Goal: Information Seeking & Learning: Learn about a topic

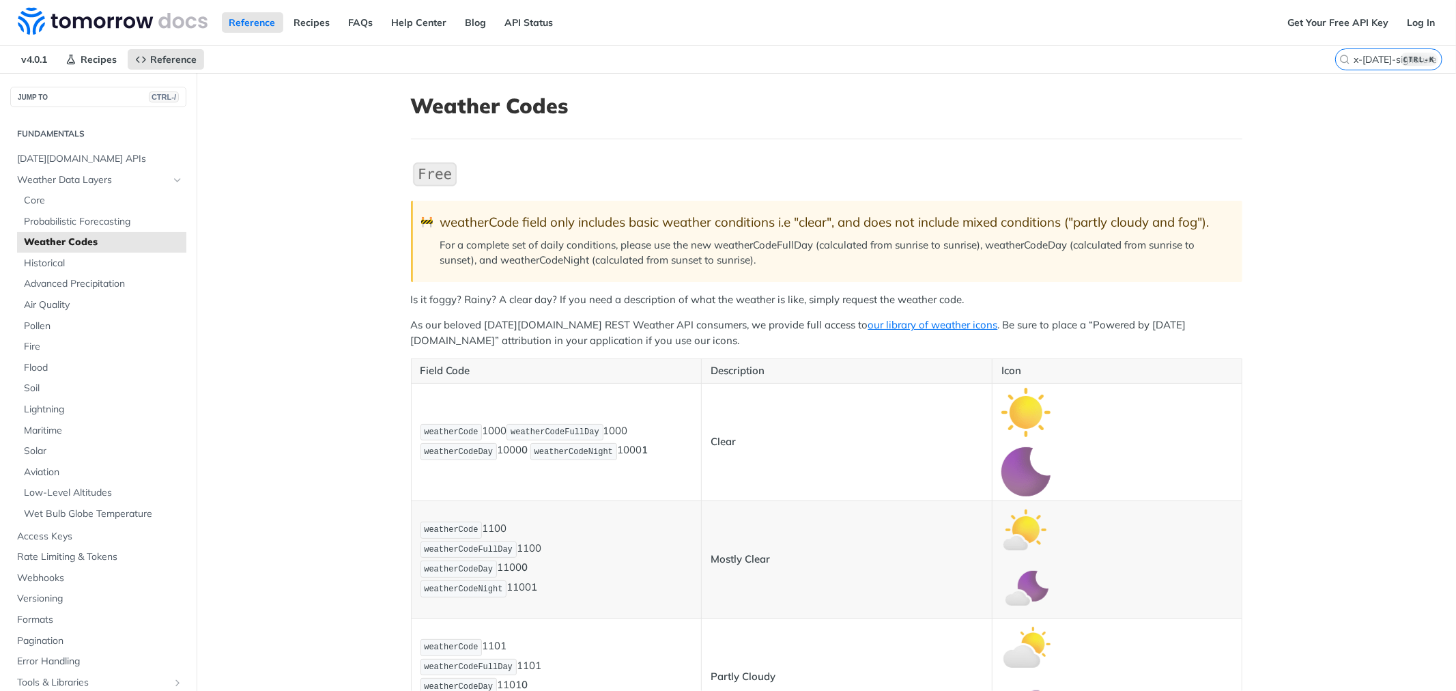
scroll to position [5496, 0]
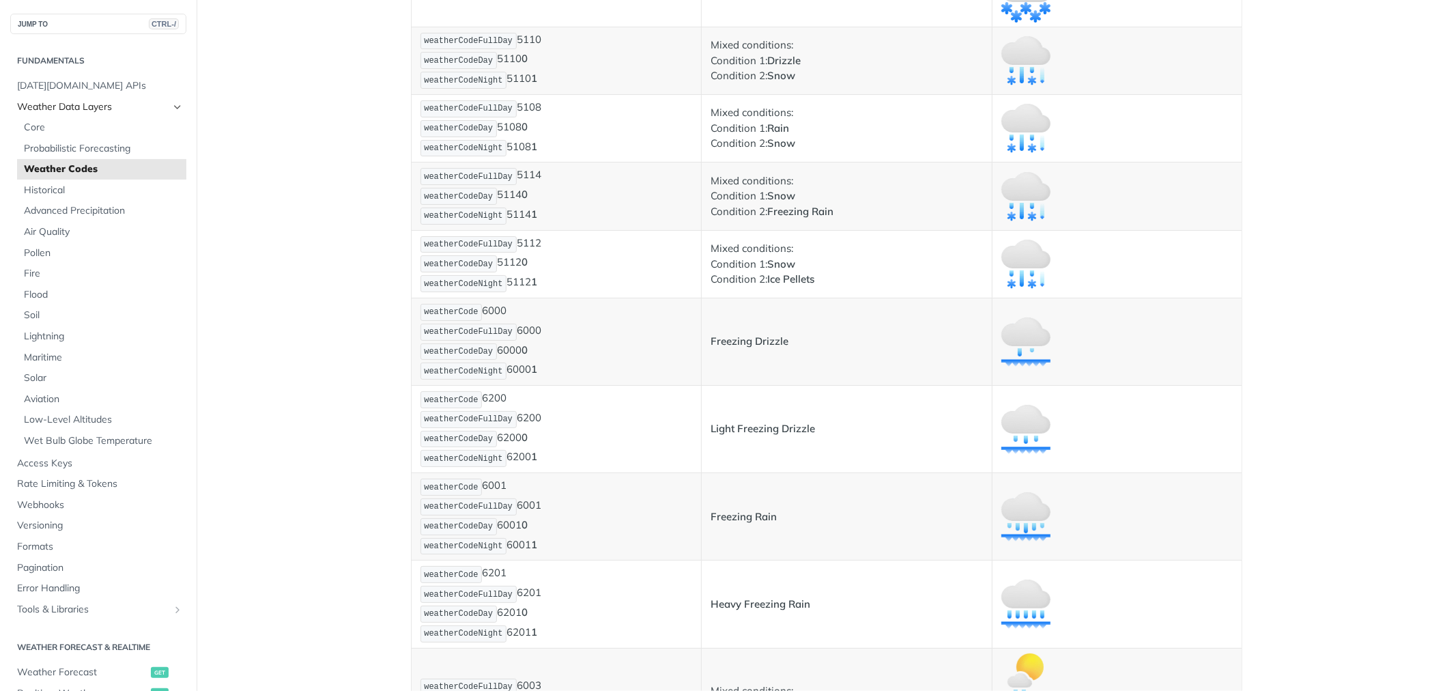
click at [172, 107] on icon "Hide subpages for Weather Data Layers" at bounding box center [177, 107] width 11 height 11
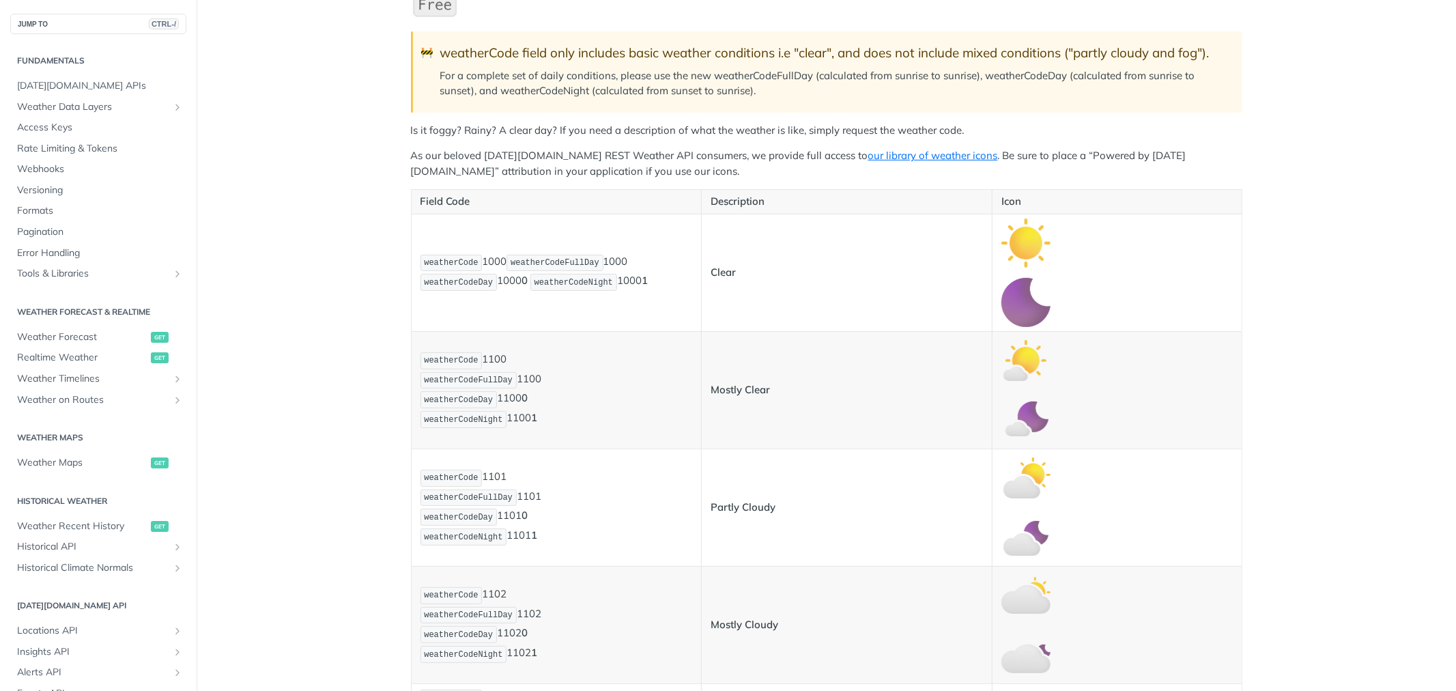
scroll to position [455, 0]
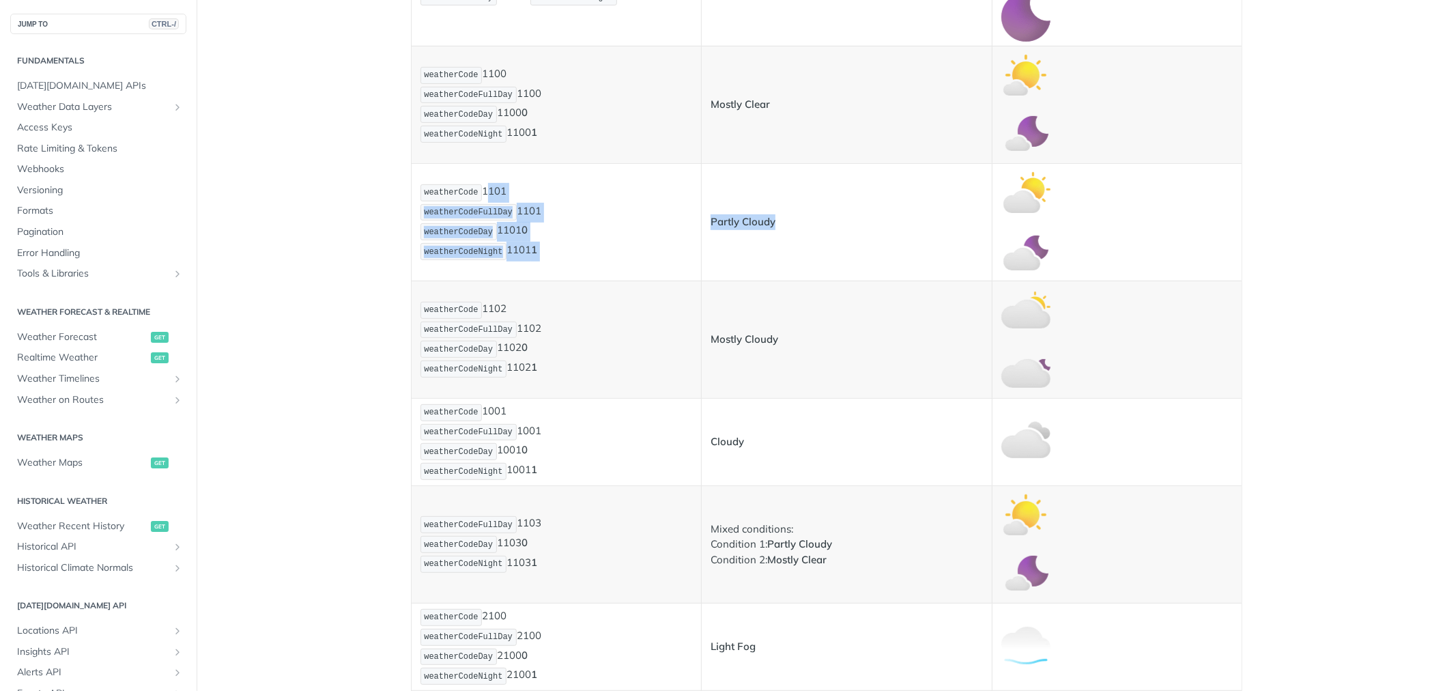
drag, startPoint x: 475, startPoint y: 186, endPoint x: 777, endPoint y: 214, distance: 303.0
click at [777, 214] on tr "weatherCode 1101 weatherCodeFullDay 1101 weatherCodeDay 1101 0 weatherCodeNight…" at bounding box center [826, 221] width 831 height 117
click at [777, 214] on p "Partly Cloudy" at bounding box center [847, 222] width 272 height 16
drag, startPoint x: 706, startPoint y: 216, endPoint x: 832, endPoint y: 225, distance: 126.0
click at [832, 225] on p "Partly Cloudy" at bounding box center [847, 222] width 272 height 16
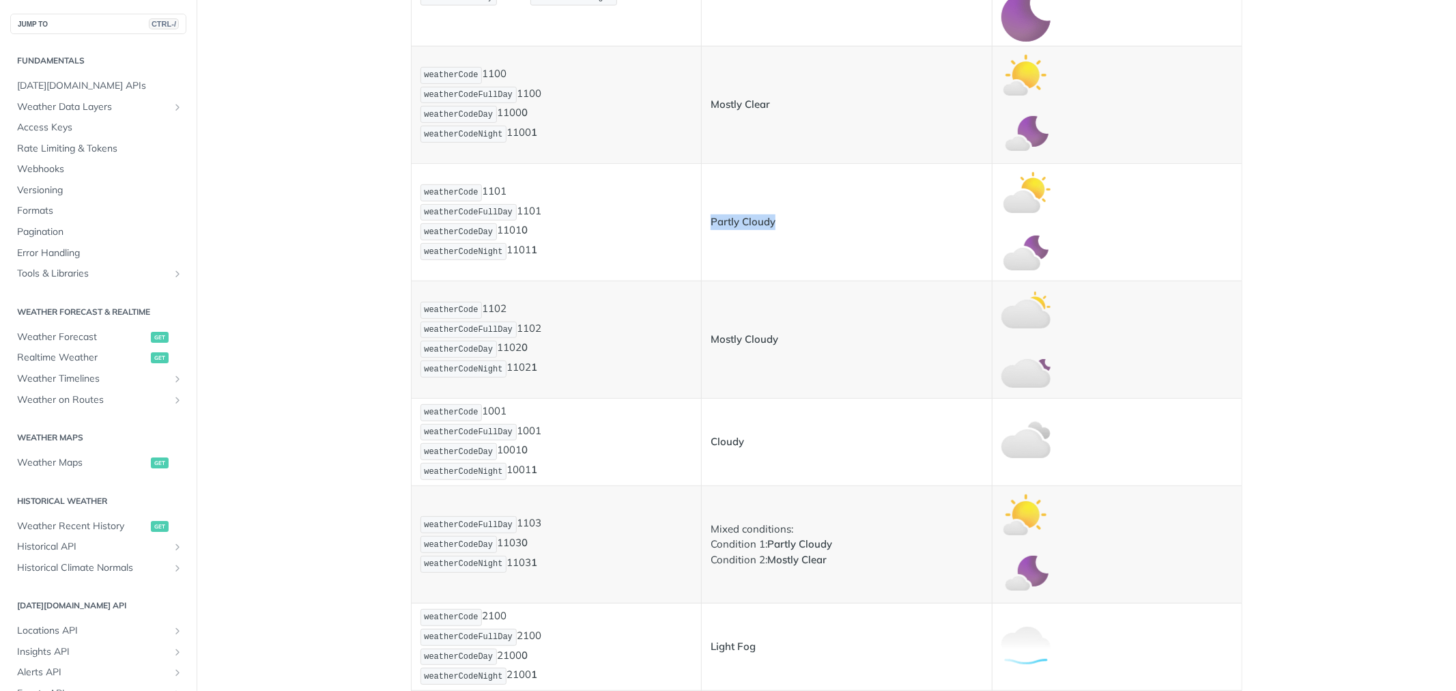
copy strong "Partly Cloudy"
drag, startPoint x: 700, startPoint y: 339, endPoint x: 788, endPoint y: 339, distance: 87.4
click at [788, 339] on td "Mostly Cloudy" at bounding box center [847, 339] width 291 height 117
copy strong "Mostly Cloudy"
click at [721, 441] on strong "Cloudy" at bounding box center [727, 441] width 33 height 13
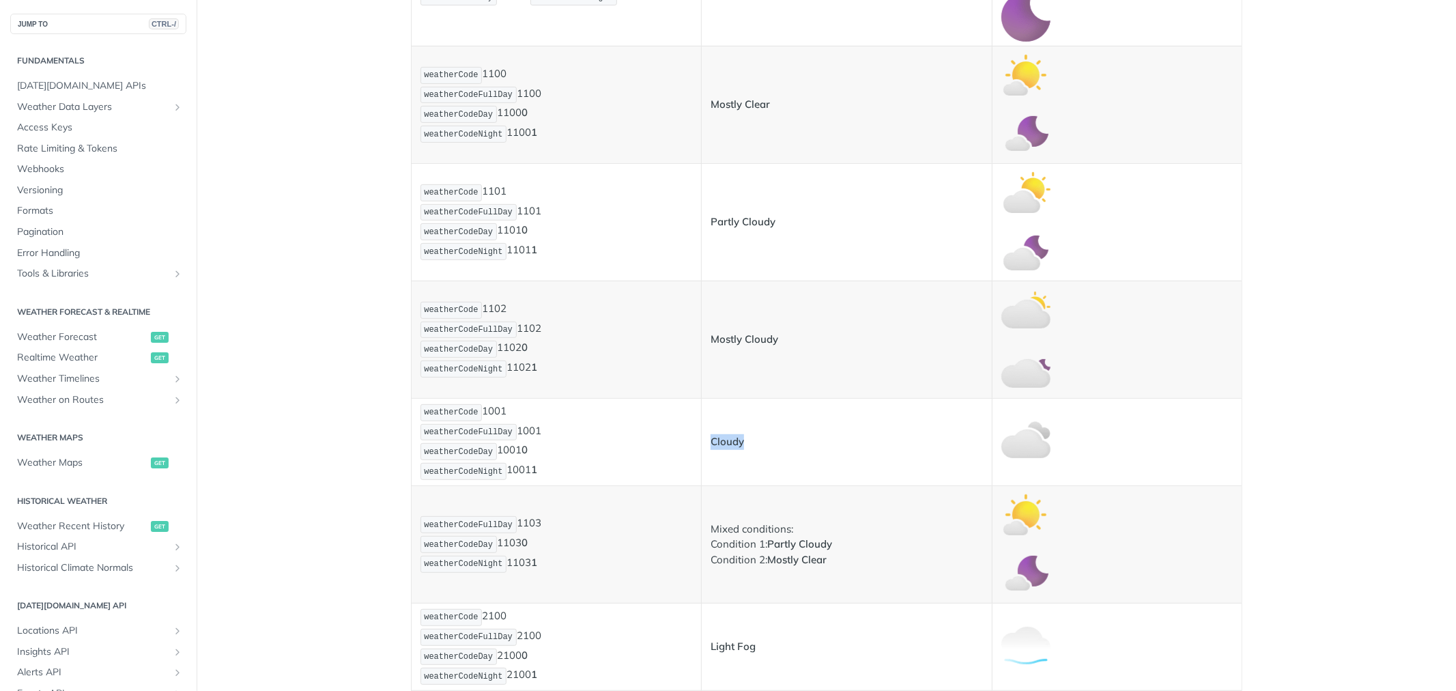
click at [721, 441] on strong "Cloudy" at bounding box center [727, 441] width 33 height 13
copy strong "Cloudy"
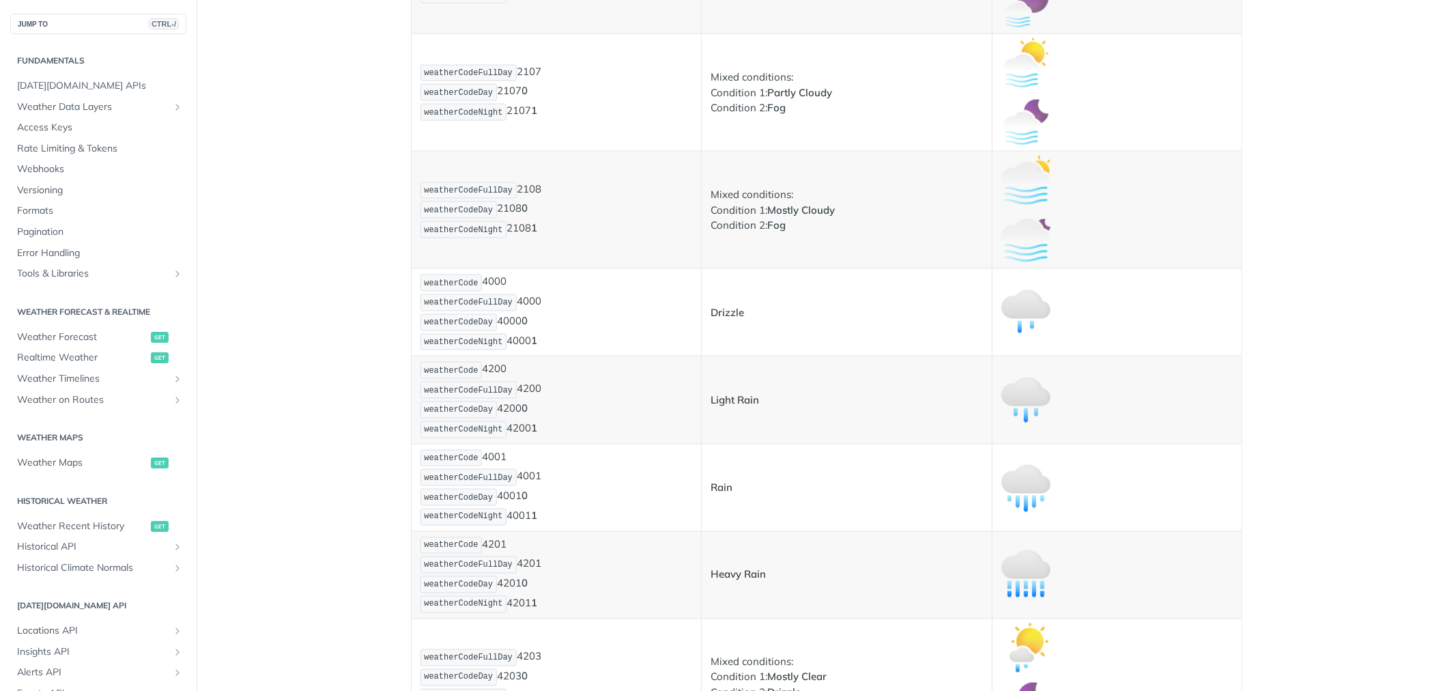
scroll to position [1744, 0]
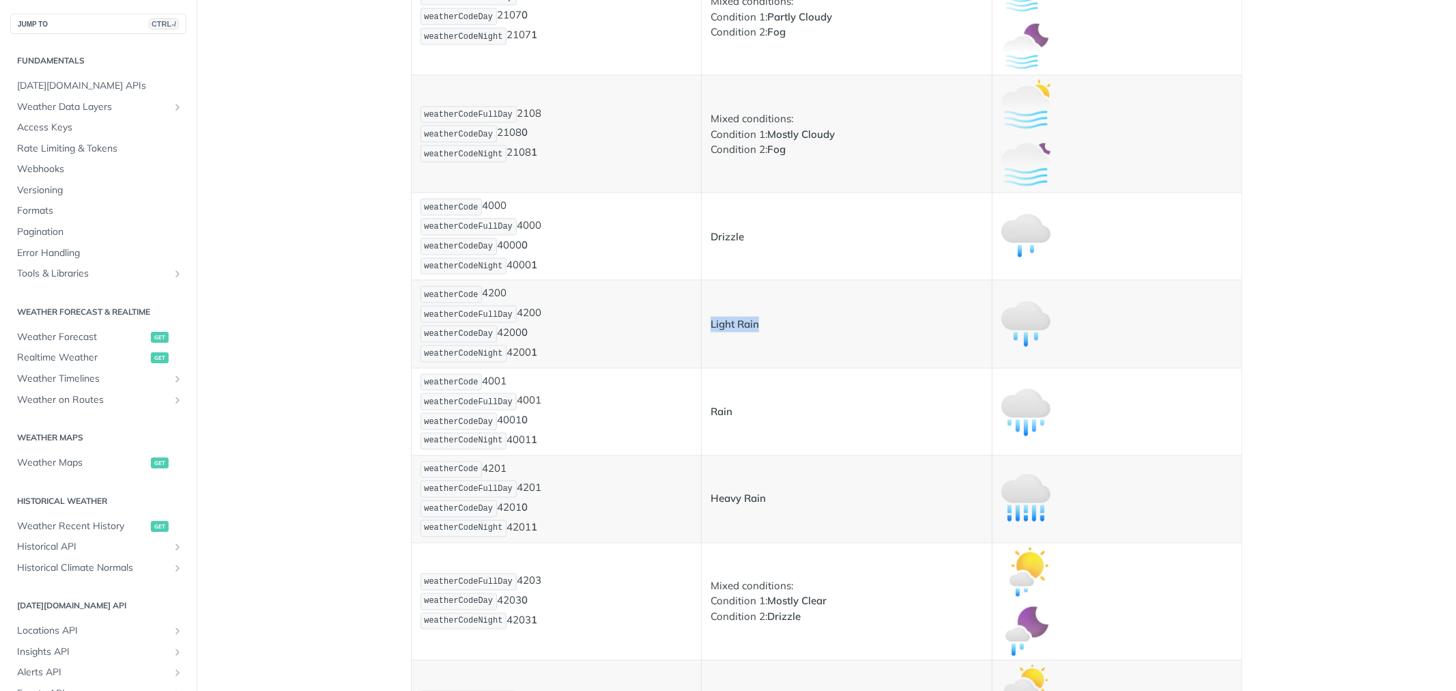
drag, startPoint x: 705, startPoint y: 329, endPoint x: 758, endPoint y: 329, distance: 53.2
click at [758, 329] on p "Light Rain" at bounding box center [847, 325] width 272 height 16
copy strong "Light Rain"
click at [712, 418] on strong "Rain" at bounding box center [722, 411] width 22 height 13
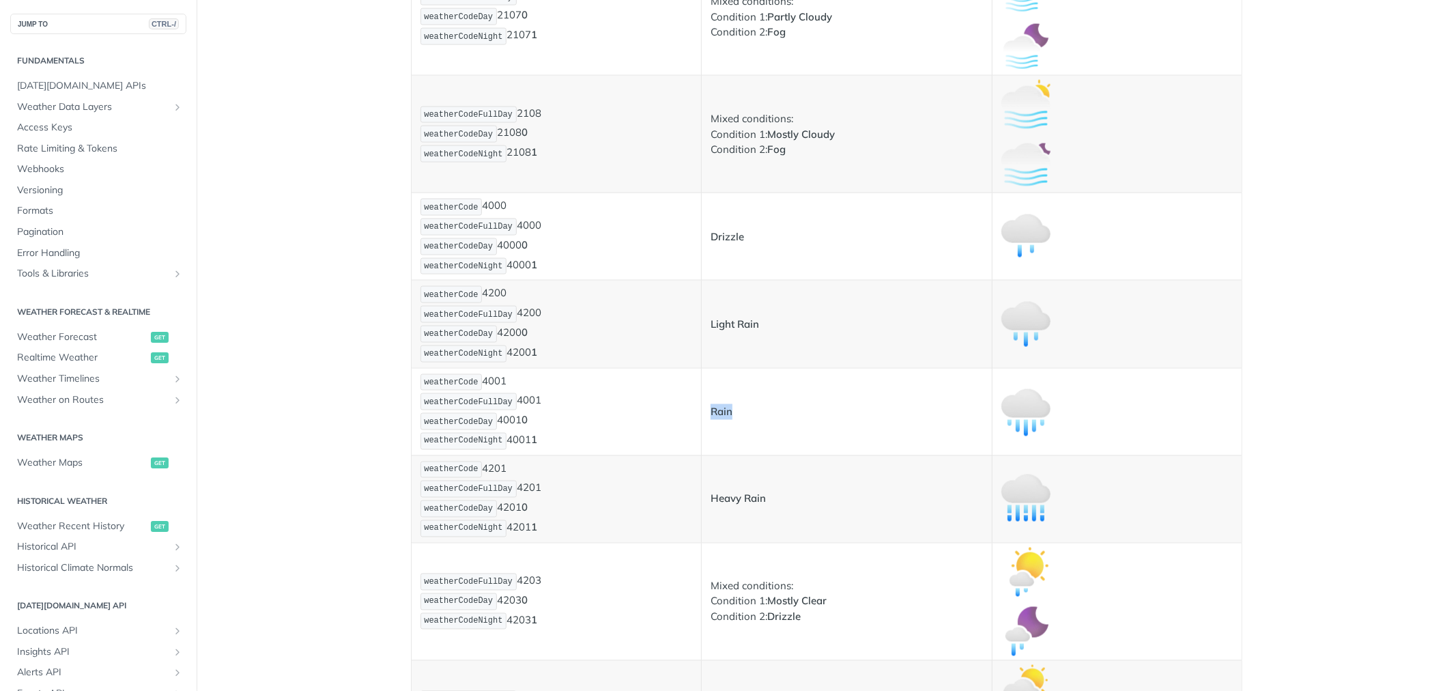
copy strong "Rain"
drag, startPoint x: 702, startPoint y: 506, endPoint x: 765, endPoint y: 504, distance: 63.5
click at [765, 504] on td "Heavy Rain" at bounding box center [847, 498] width 291 height 87
copy strong "Heavy Rain"
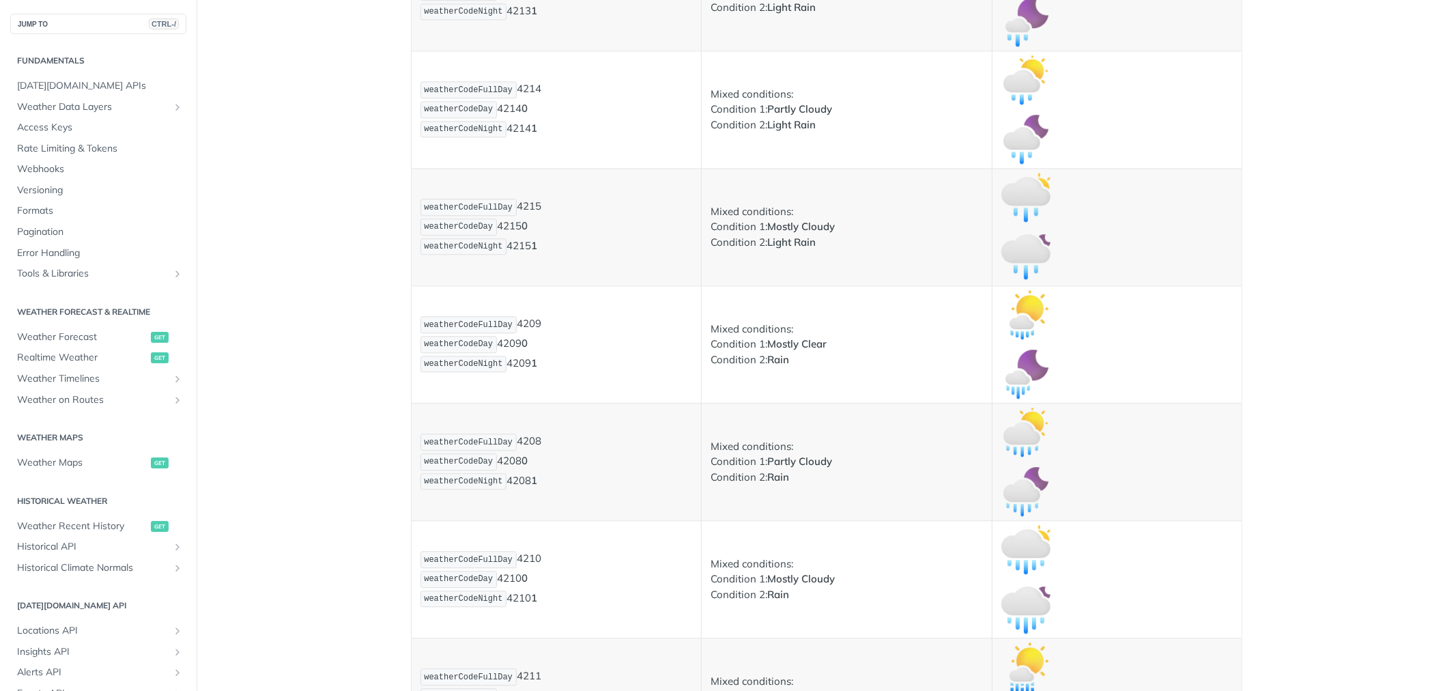
scroll to position [2731, 0]
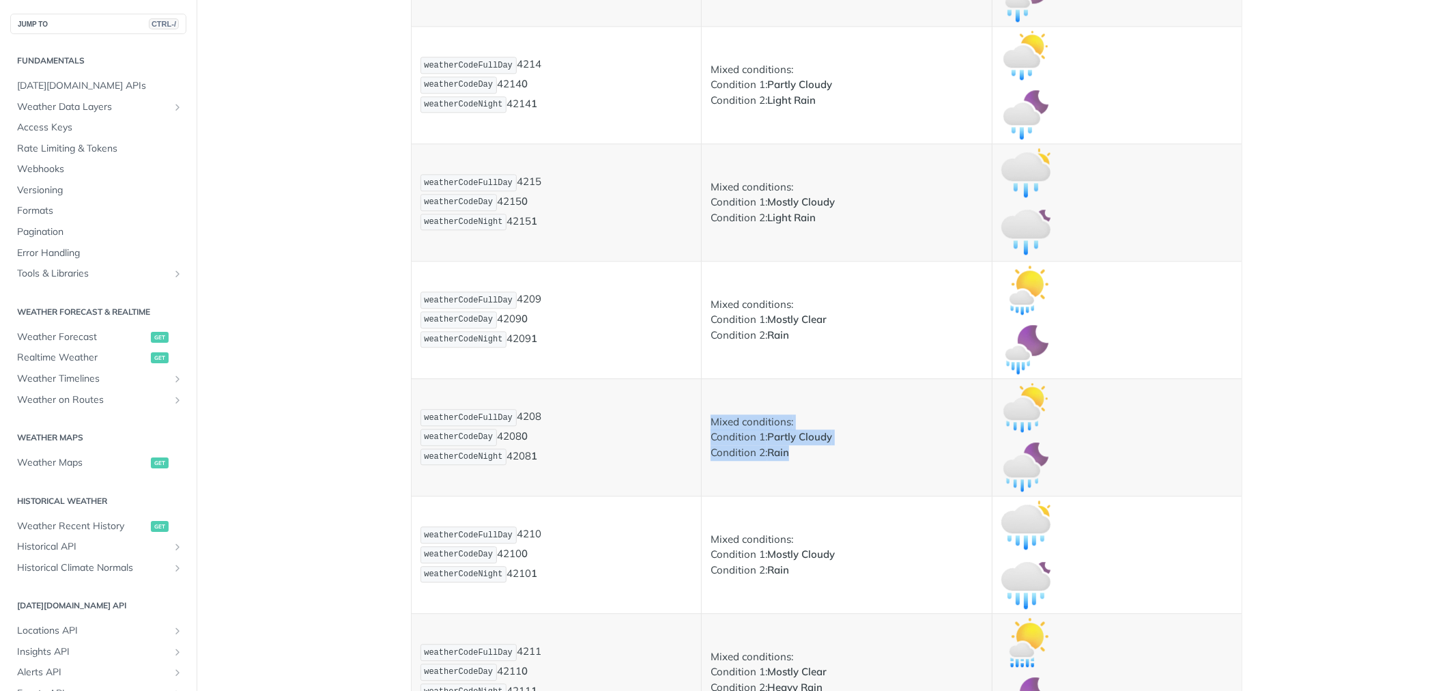
drag, startPoint x: 707, startPoint y: 423, endPoint x: 799, endPoint y: 460, distance: 99.3
click at [799, 460] on p "Mixed conditions: Condition 1: Partly Cloudy Condition 2: Rain" at bounding box center [847, 437] width 272 height 46
copy p "Mixed conditions: Condition 1: Partly Cloudy Condition 2: Rain"
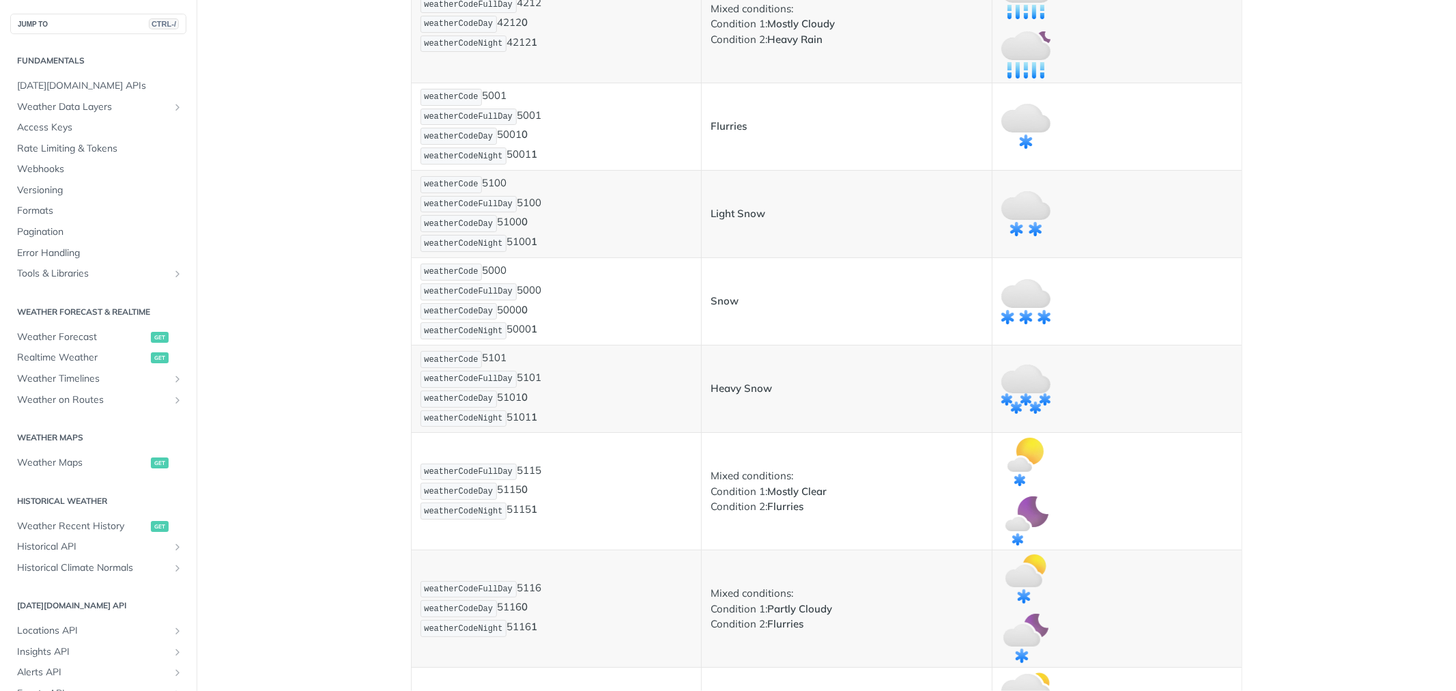
scroll to position [3641, 0]
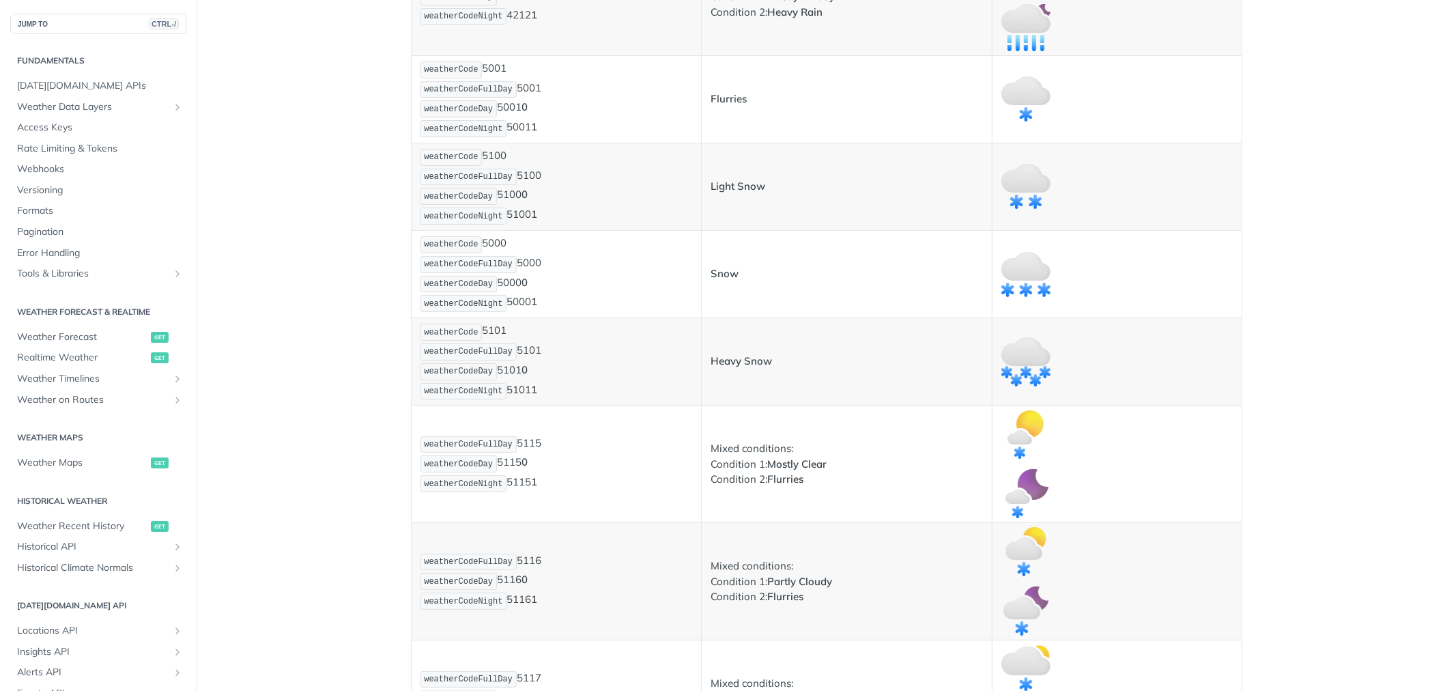
click at [718, 280] on strong "Snow" at bounding box center [725, 273] width 28 height 13
drag, startPoint x: 707, startPoint y: 196, endPoint x: 761, endPoint y: 194, distance: 54.0
click at [761, 194] on p "Light Snow" at bounding box center [847, 187] width 272 height 16
copy strong "Light Snow"
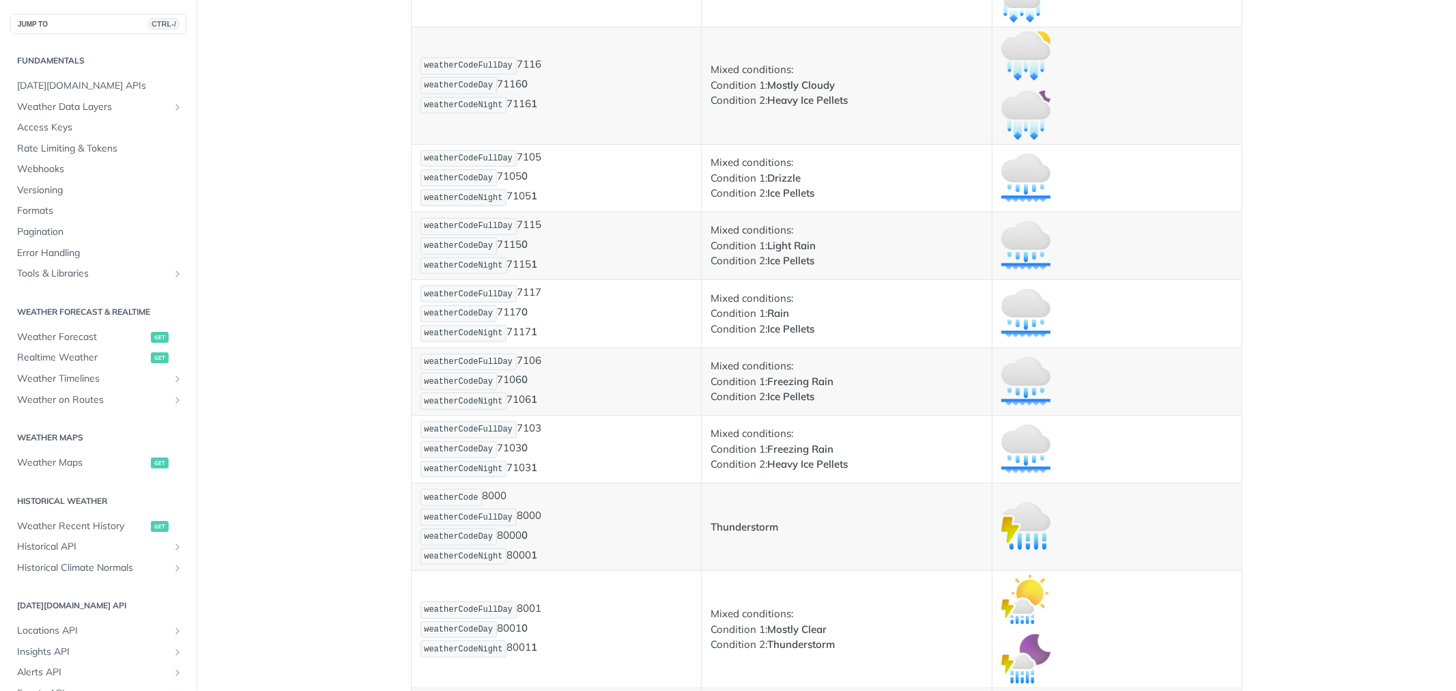
scroll to position [9405, 0]
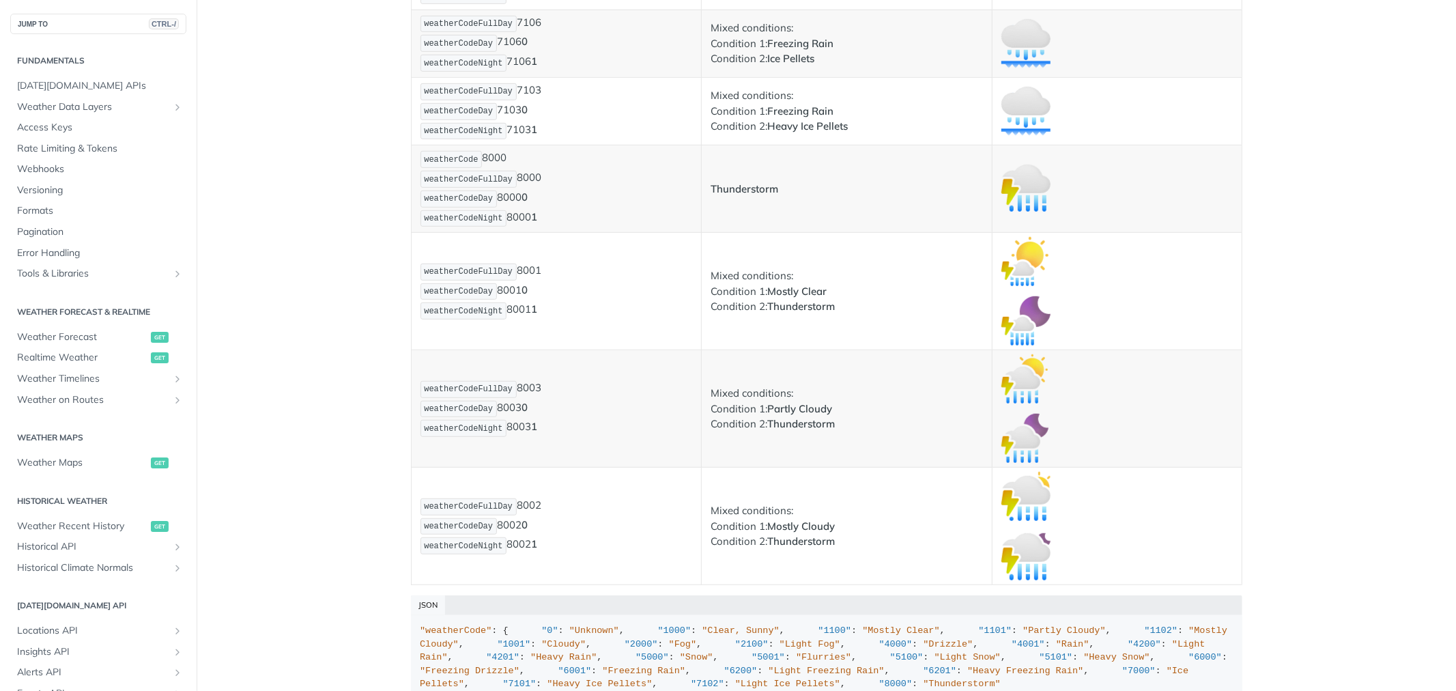
click at [726, 195] on strong "Thunderstorm" at bounding box center [745, 188] width 68 height 13
copy strong "Thunderstorm"
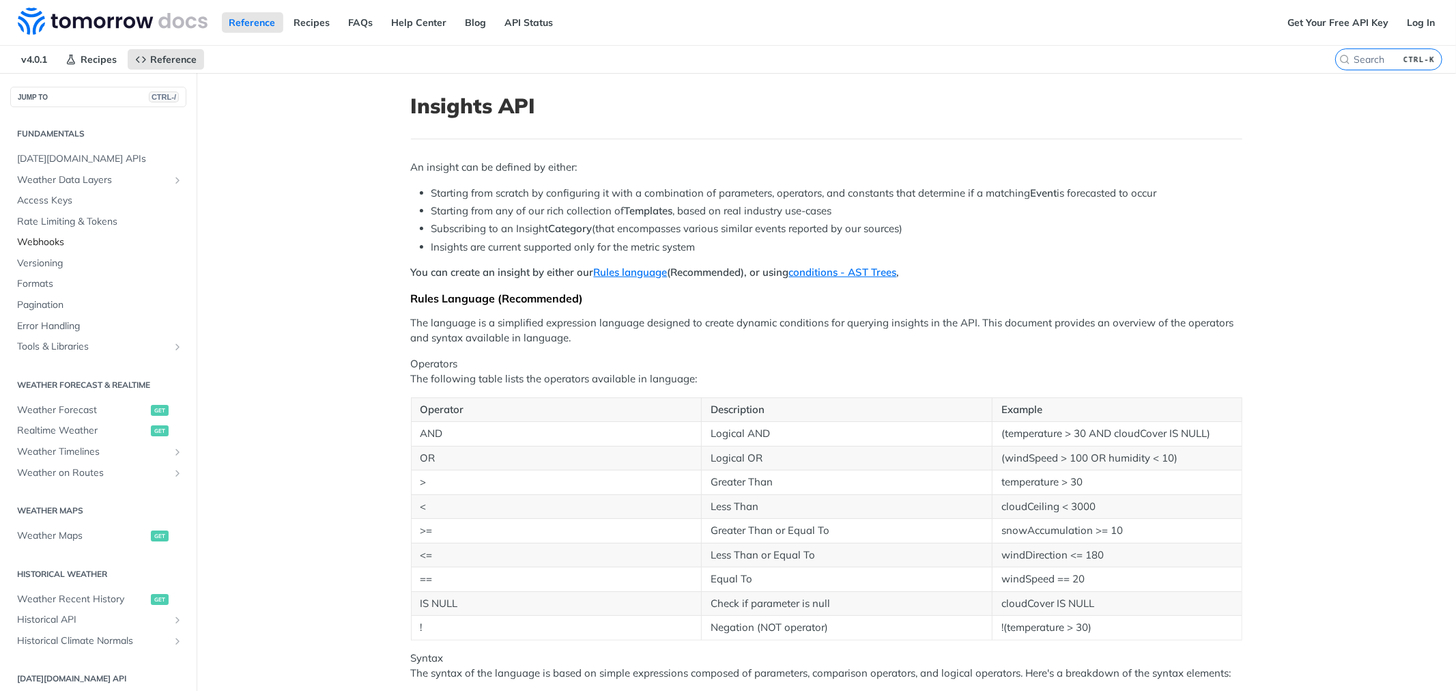
click at [64, 242] on span "Webhooks" at bounding box center [100, 243] width 166 height 14
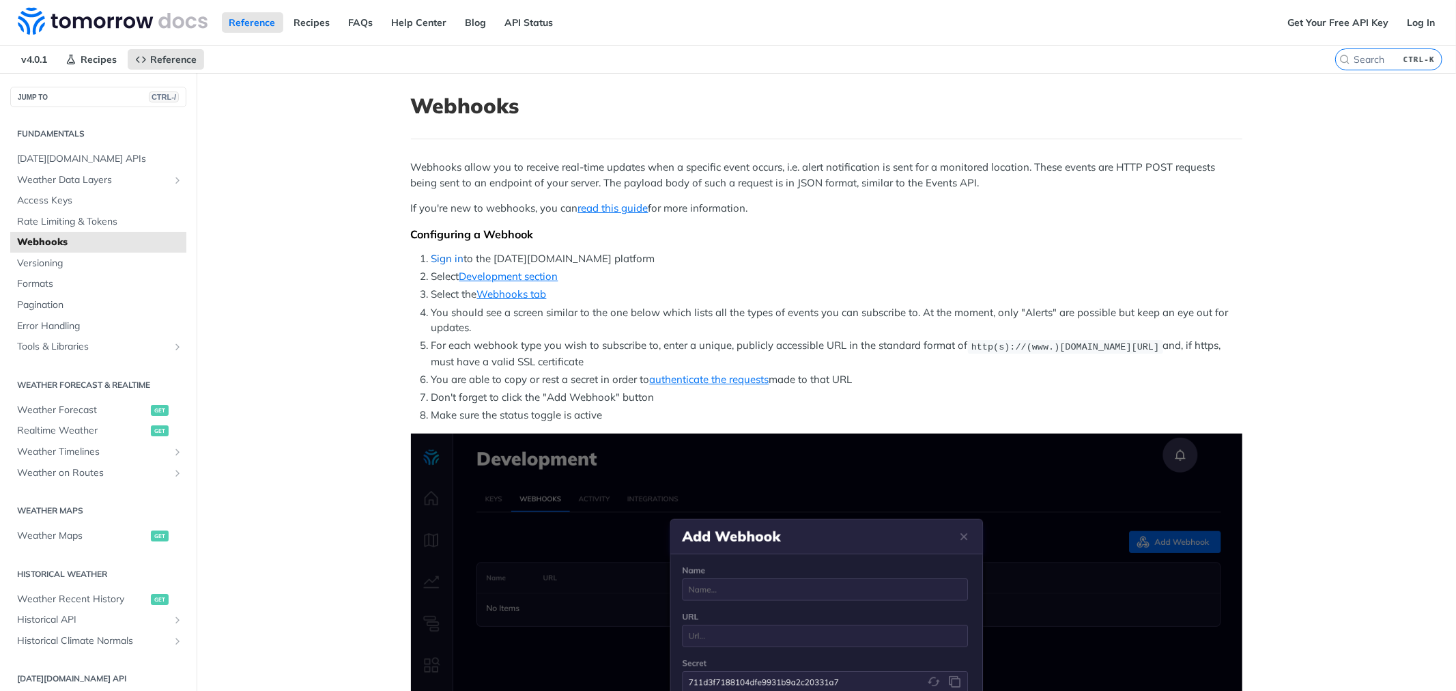
click at [438, 262] on link "Sign in" at bounding box center [447, 258] width 33 height 13
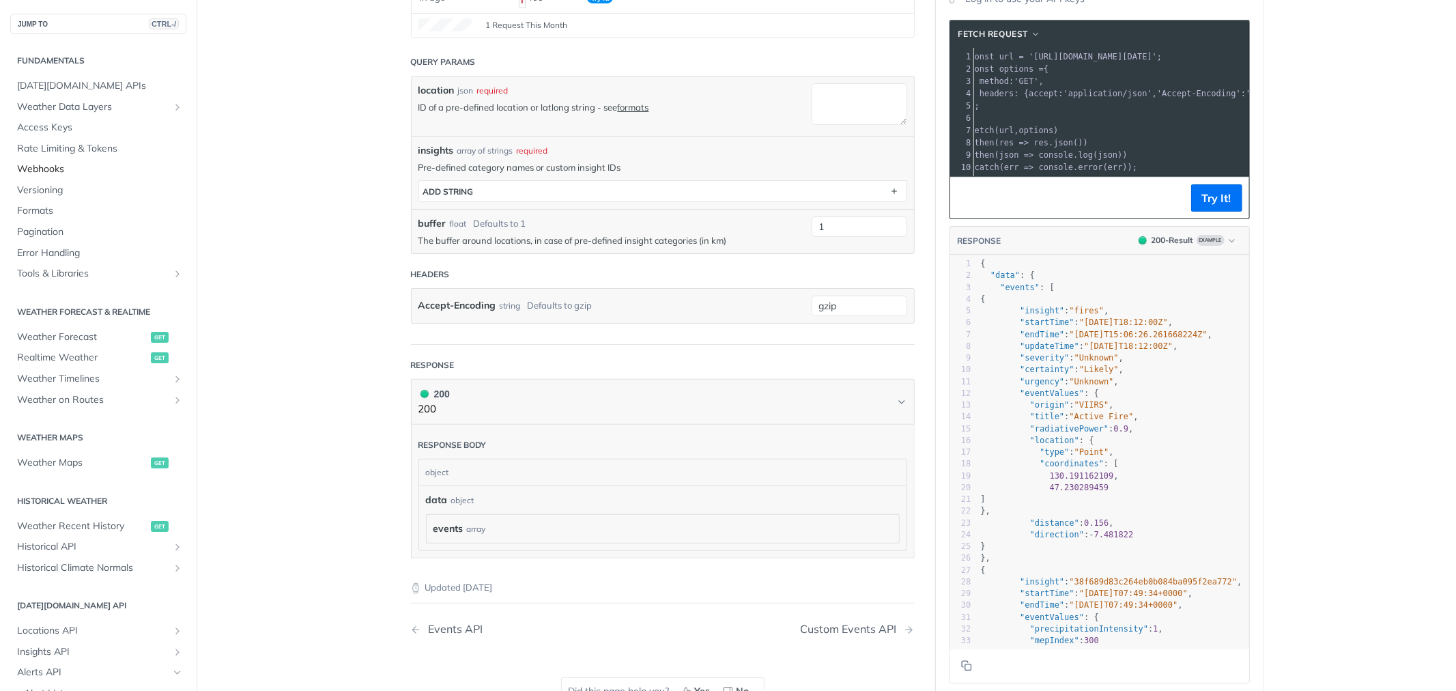
click at [51, 168] on span "Webhooks" at bounding box center [100, 169] width 166 height 14
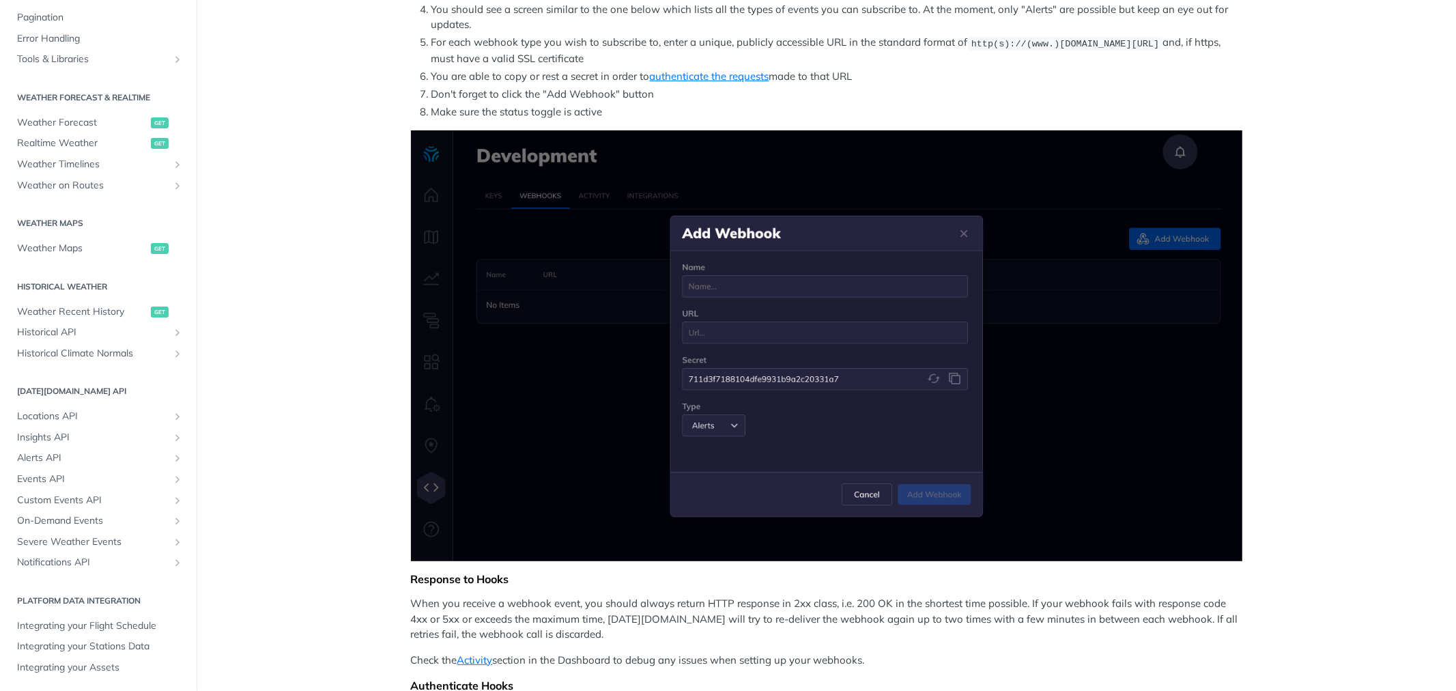
scroll to position [215, 0]
click at [172, 474] on icon "Show subpages for Events API" at bounding box center [177, 478] width 11 height 11
click at [172, 477] on icon "Hide subpages for Events API" at bounding box center [177, 478] width 11 height 11
click at [172, 461] on icon "Show subpages for Alerts API" at bounding box center [177, 457] width 11 height 11
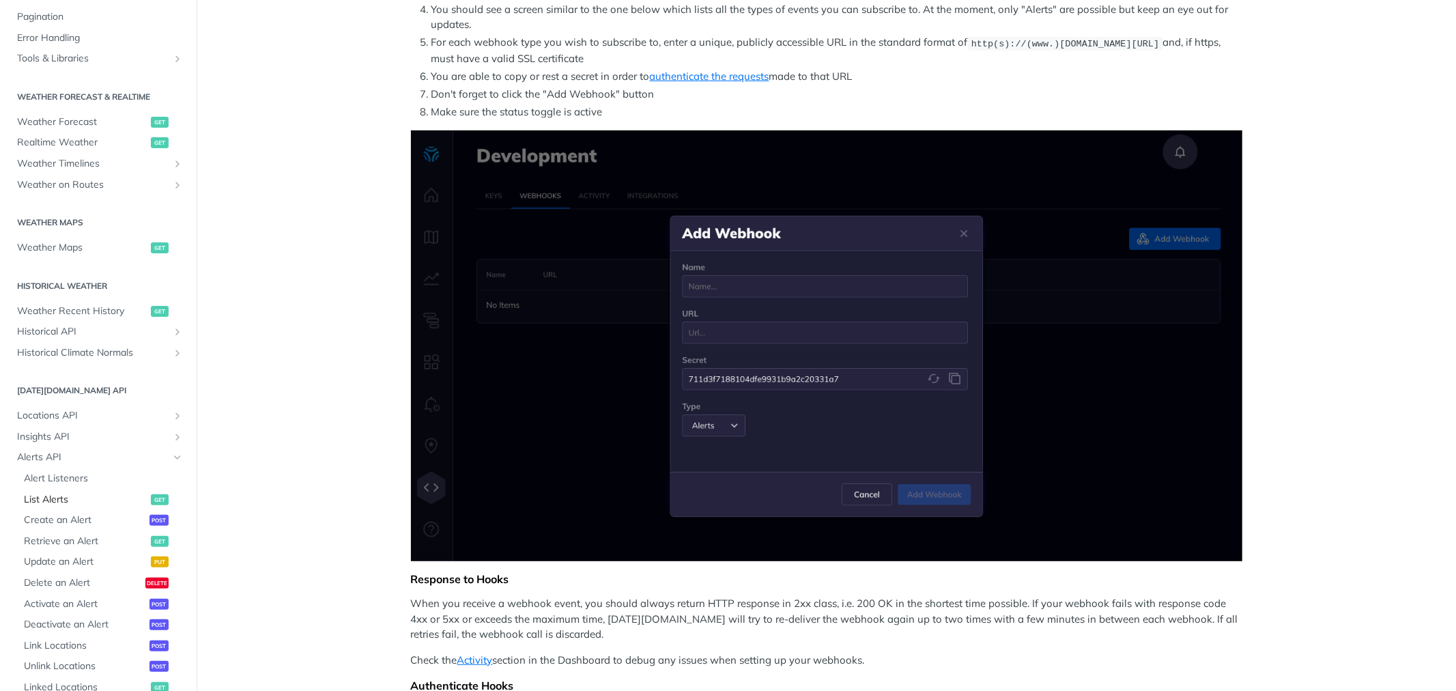
click at [76, 501] on span "List Alerts" at bounding box center [86, 500] width 124 height 14
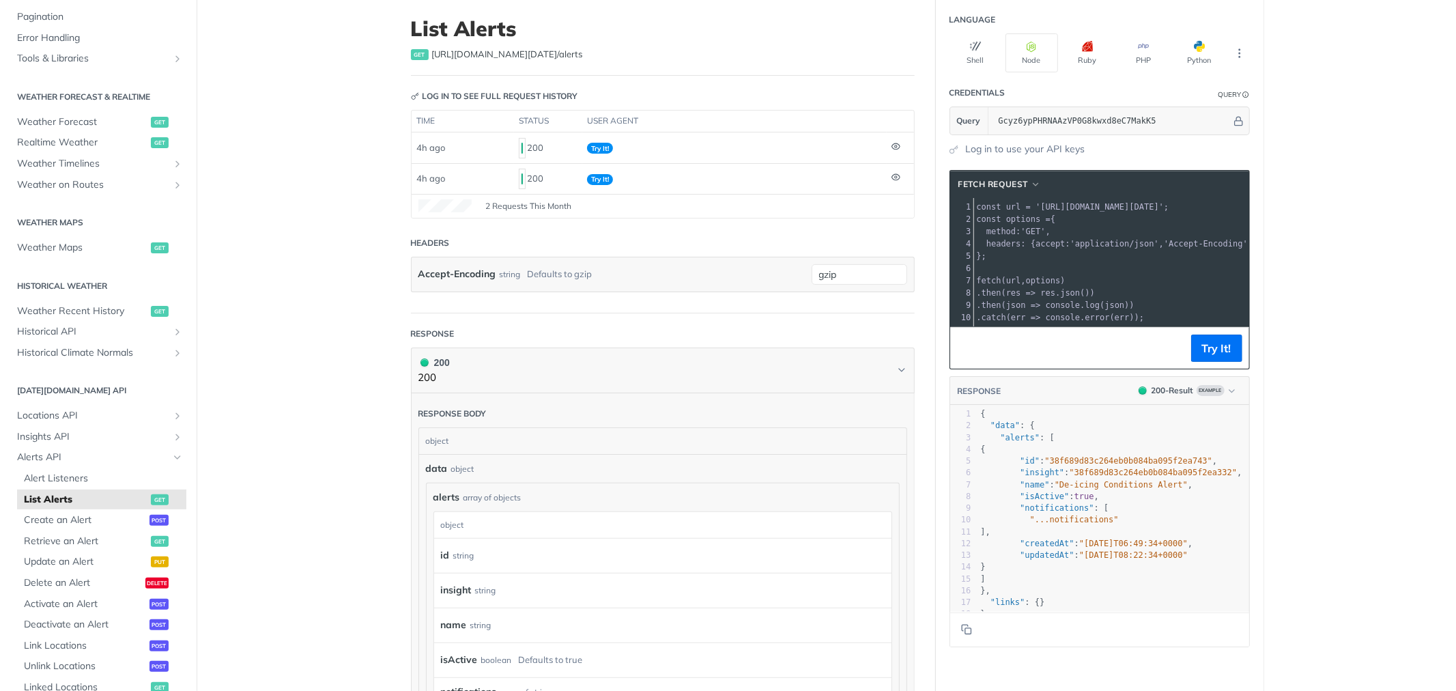
scroll to position [76, 0]
